Goal: Information Seeking & Learning: Find specific fact

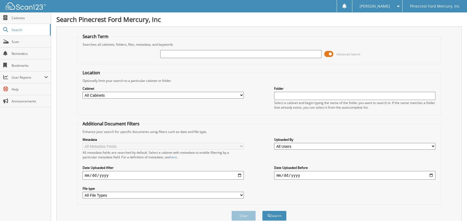
click at [172, 55] on input "text" at bounding box center [240, 54] width 161 height 8
type input "CWS PROPANE"
click at [86, 175] on input "date" at bounding box center [163, 175] width 161 height 9
type input "[DATE]"
click at [271, 211] on button "Search" at bounding box center [274, 216] width 24 height 10
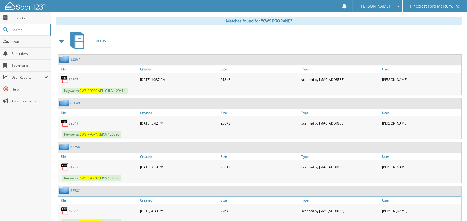
scroll to position [216, 0]
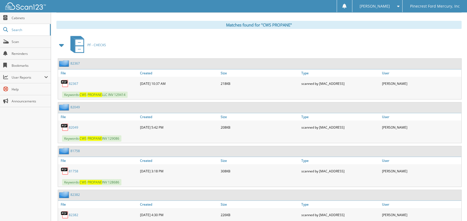
click at [72, 81] on link "82367" at bounding box center [73, 83] width 9 height 5
